Goal: Task Accomplishment & Management: Use online tool/utility

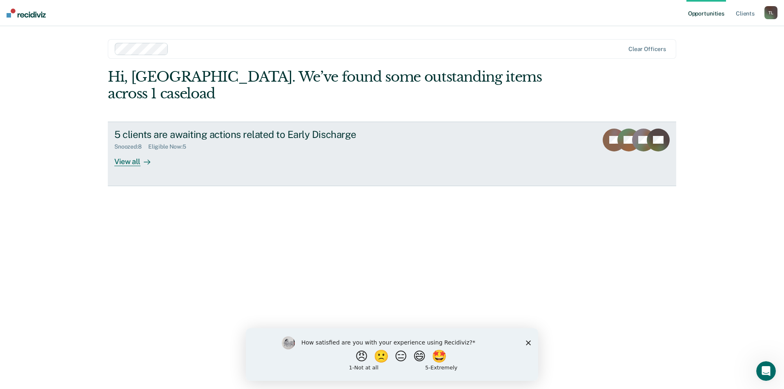
click at [125, 150] on div "View all" at bounding box center [137, 158] width 46 height 16
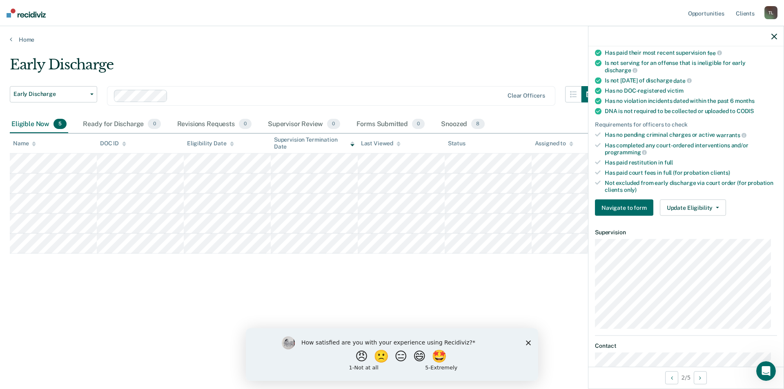
scroll to position [176, 0]
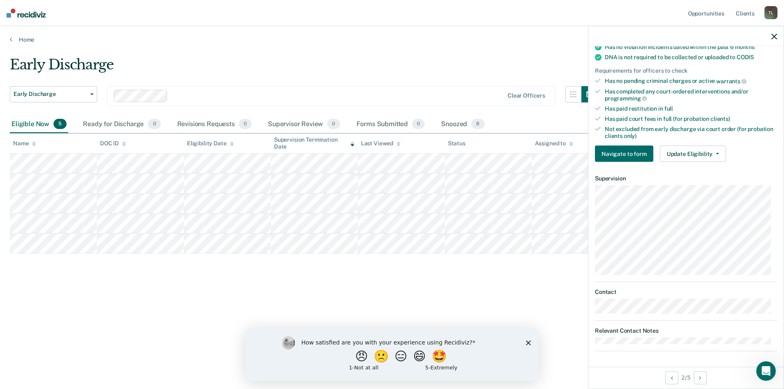
click at [686, 162] on div "Requirements validated by data from ICON Is on supervision level 2 90 days have…" at bounding box center [685, 44] width 195 height 249
click at [686, 157] on button "Update Eligibility" at bounding box center [693, 154] width 66 height 16
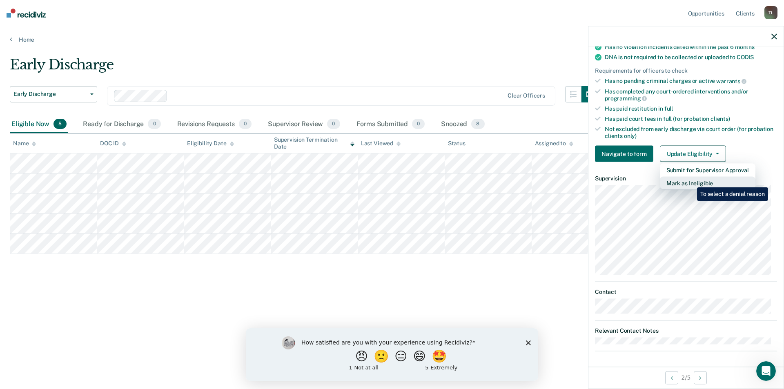
click at [691, 181] on button "Mark as Ineligible" at bounding box center [708, 183] width 96 height 13
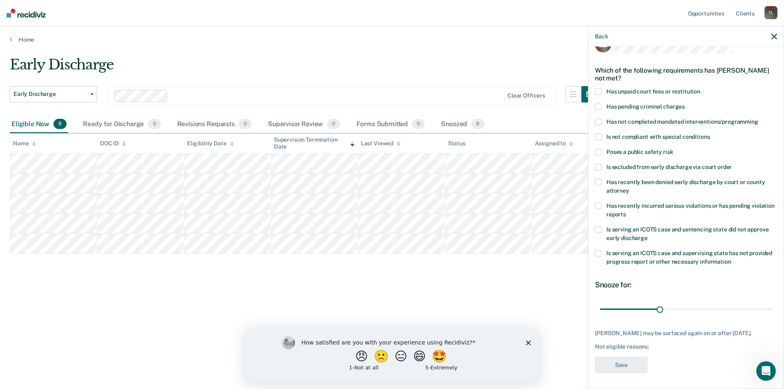
click at [615, 120] on span "Has not completed mandated interventions/programming" at bounding box center [682, 121] width 152 height 7
click at [758, 118] on input "Has not completed mandated interventions/programming" at bounding box center [758, 118] width 0 height 0
click at [615, 370] on button "Save" at bounding box center [621, 365] width 53 height 17
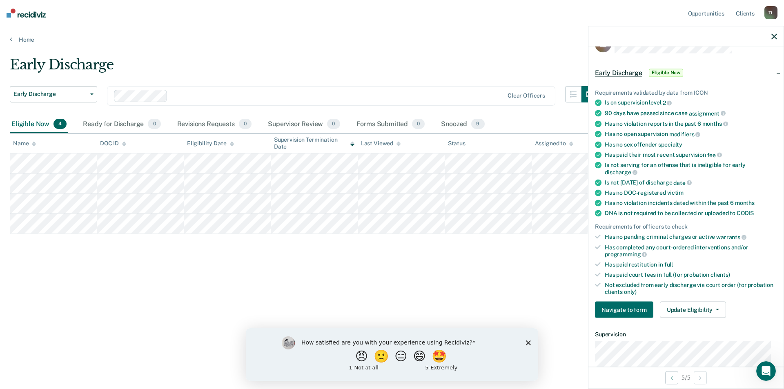
click at [666, 298] on div "Requirements validated by data from ICON Is on supervision level 2 90 days have…" at bounding box center [685, 200] width 195 height 249
click at [668, 304] on button "Update Eligibility" at bounding box center [693, 310] width 66 height 16
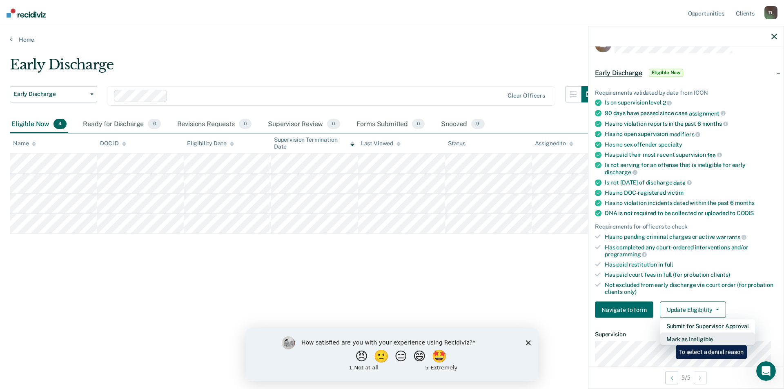
click at [670, 339] on button "Mark as Ineligible" at bounding box center [708, 339] width 96 height 13
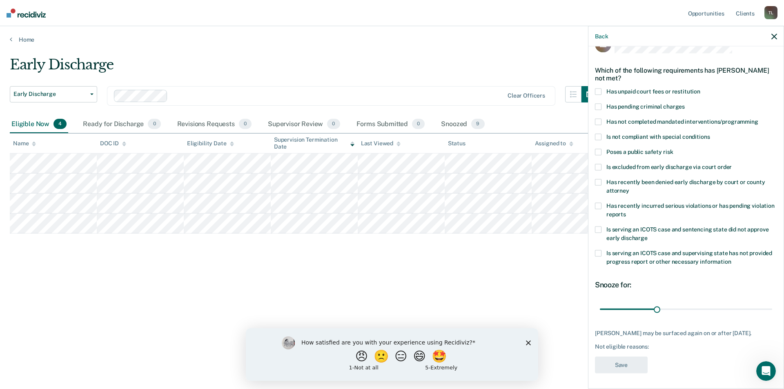
scroll to position [27, 0]
click at [614, 88] on label "Has unpaid court fees or restitution" at bounding box center [686, 91] width 182 height 9
click at [700, 87] on input "Has unpaid court fees or restitution" at bounding box center [700, 87] width 0 height 0
click at [645, 356] on button "Save" at bounding box center [621, 364] width 53 height 17
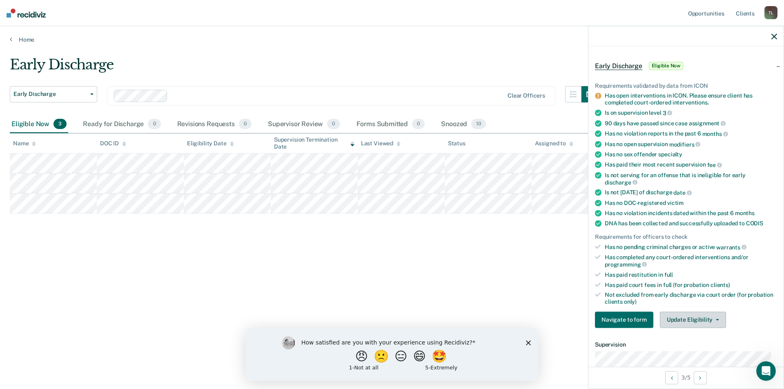
click at [676, 316] on button "Update Eligibility" at bounding box center [693, 320] width 66 height 16
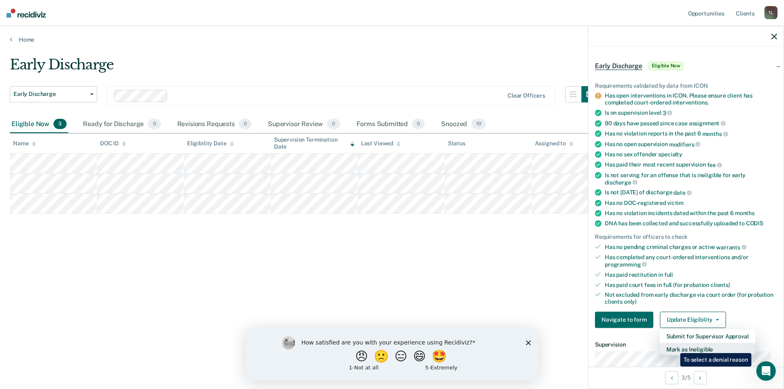
click at [674, 347] on button "Mark as Ineligible" at bounding box center [708, 349] width 96 height 13
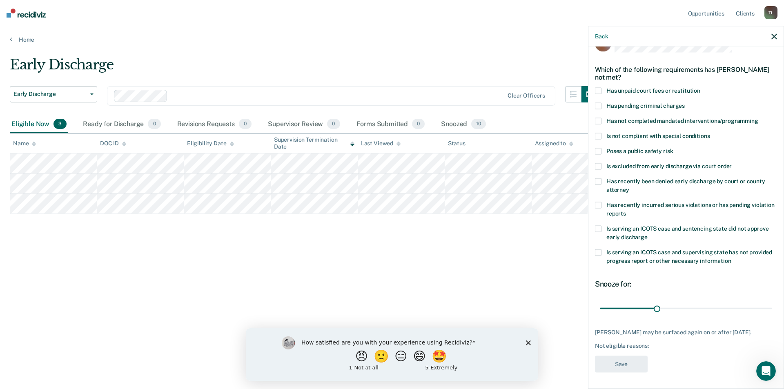
click at [622, 87] on span "Has unpaid court fees or restitution" at bounding box center [653, 90] width 94 height 7
click at [700, 87] on input "Has unpaid court fees or restitution" at bounding box center [700, 87] width 0 height 0
click at [644, 372] on div "CJ Which of the following requirements has [PERSON_NAME] not met? Has unpaid co…" at bounding box center [686, 206] width 182 height 342
click at [643, 363] on button "Save" at bounding box center [621, 364] width 53 height 17
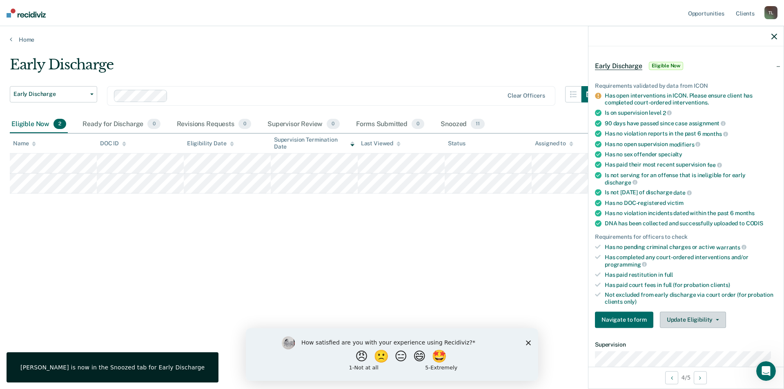
click at [669, 320] on button "Update Eligibility" at bounding box center [693, 320] width 66 height 16
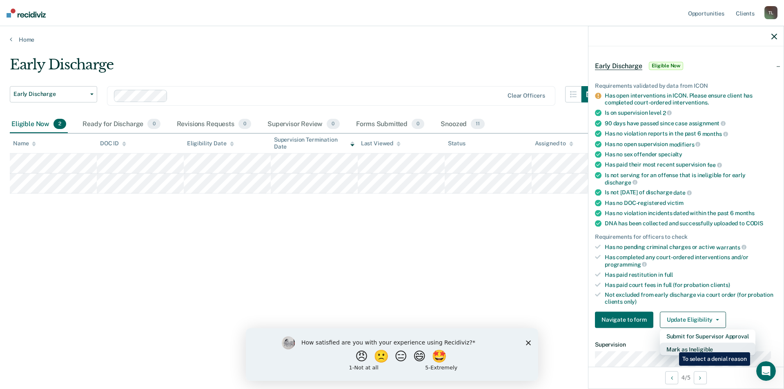
click at [673, 346] on button "Mark as Ineligible" at bounding box center [708, 349] width 96 height 13
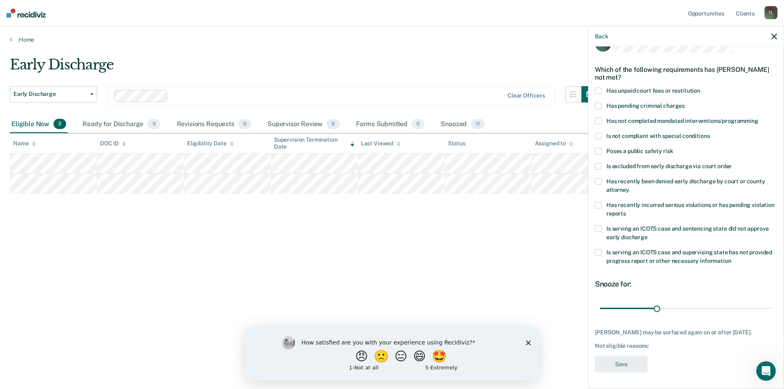
click at [621, 87] on span "Has unpaid court fees or restitution" at bounding box center [653, 90] width 94 height 7
click at [700, 87] on input "Has unpaid court fees or restitution" at bounding box center [700, 87] width 0 height 0
click at [617, 366] on button "Save" at bounding box center [621, 364] width 53 height 17
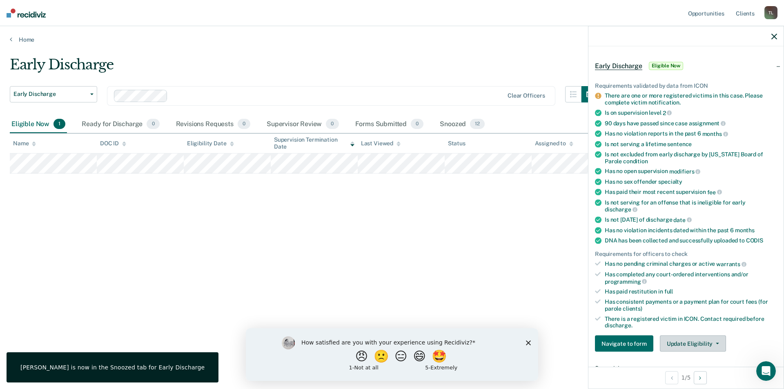
click at [678, 338] on button "Update Eligibility" at bounding box center [693, 344] width 66 height 16
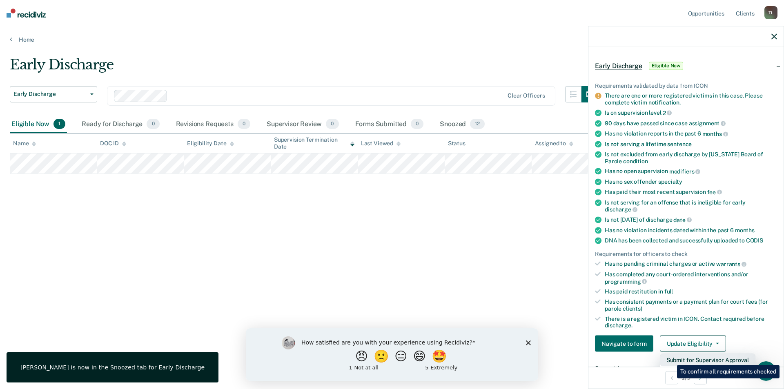
scroll to position [68, 0]
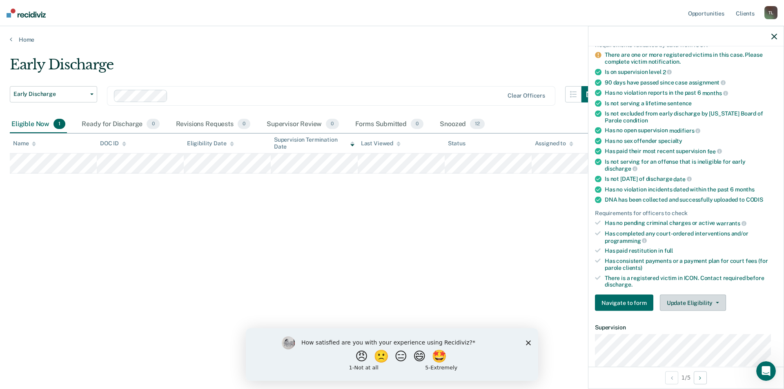
click at [693, 301] on button "Update Eligibility" at bounding box center [693, 303] width 66 height 16
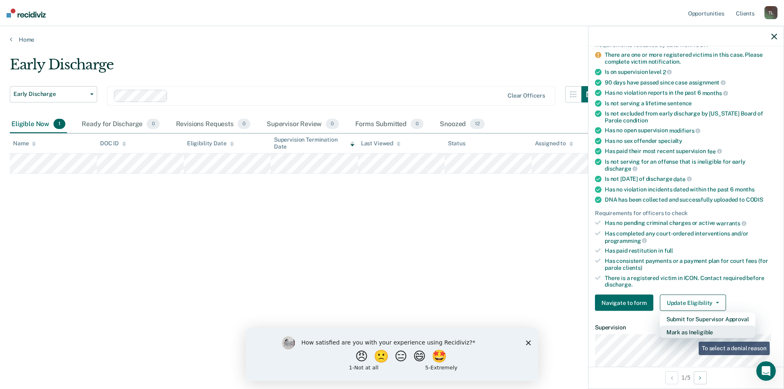
click at [693, 336] on button "Mark as Ineligible" at bounding box center [708, 332] width 96 height 13
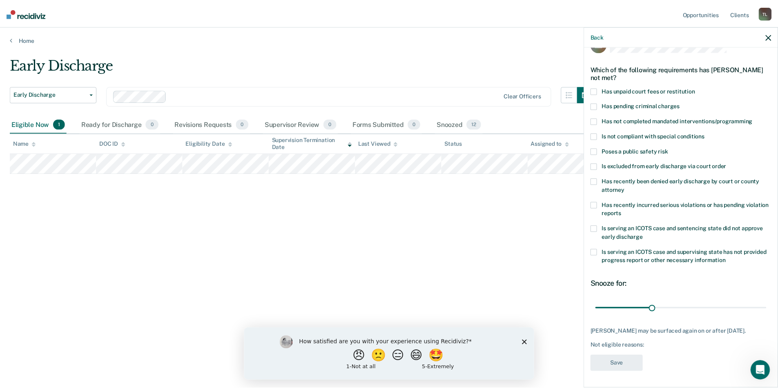
scroll to position [20, 0]
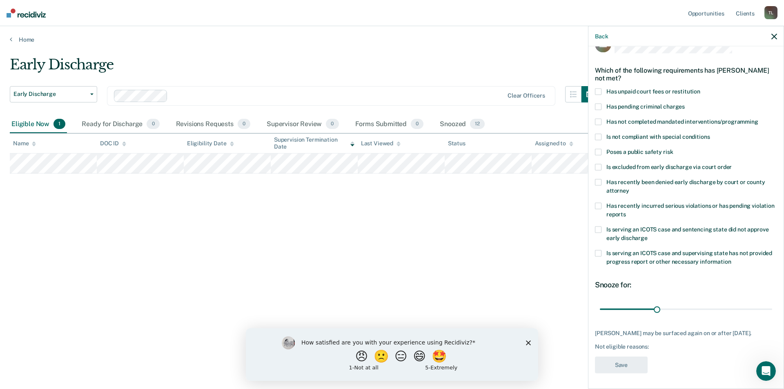
click at [621, 92] on span "Has unpaid court fees or restitution" at bounding box center [653, 91] width 94 height 7
click at [700, 88] on input "Has unpaid court fees or restitution" at bounding box center [700, 88] width 0 height 0
click at [636, 364] on button "Save" at bounding box center [621, 365] width 53 height 17
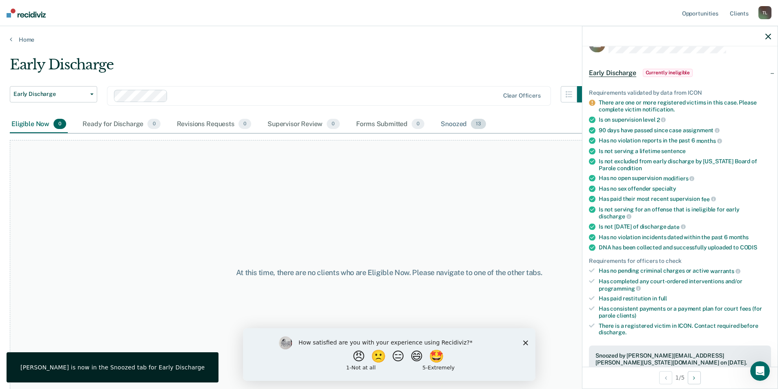
click at [463, 127] on div "Snoozed 13" at bounding box center [463, 125] width 49 height 18
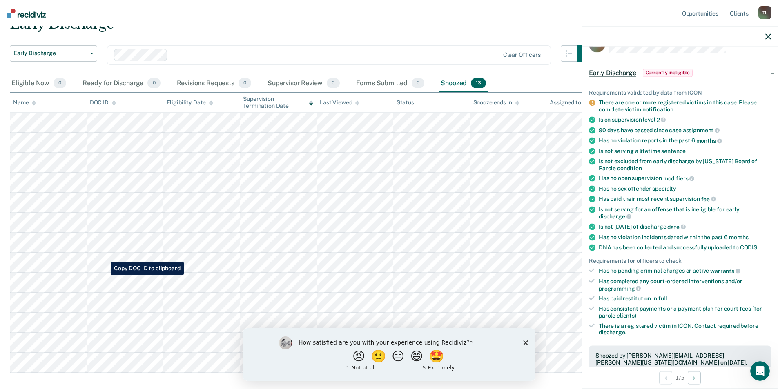
scroll to position [83, 0]
